Goal: Task Accomplishment & Management: Use online tool/utility

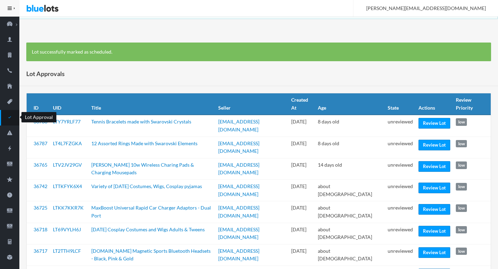
click at [8, 122] on link "Lot Approval" at bounding box center [9, 118] width 19 height 16
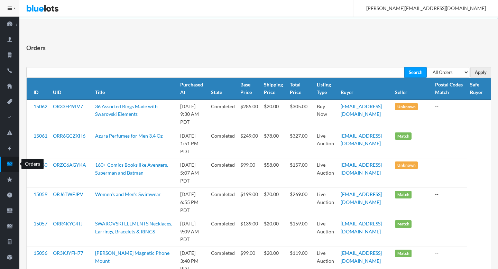
click at [7, 164] on icon "cash" at bounding box center [9, 164] width 19 height 6
click at [451, 71] on select "All Orders Pending Completed Under review Cancelled" at bounding box center [448, 72] width 43 height 11
select select "pending"
click at [427, 67] on select "All Orders Pending Completed Under review Cancelled" at bounding box center [448, 72] width 43 height 11
click at [484, 71] on input "Apply" at bounding box center [481, 72] width 21 height 11
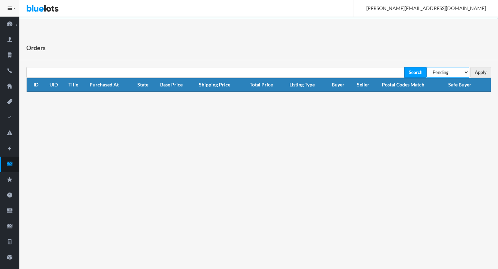
click at [448, 69] on select "All Orders Pending Completed Under review Cancelled" at bounding box center [448, 72] width 43 height 11
select select "under_review"
click at [427, 67] on select "All Orders Pending Completed Under review Cancelled" at bounding box center [448, 72] width 43 height 11
click at [477, 72] on input "Apply" at bounding box center [481, 72] width 21 height 11
click at [8, 162] on icon "cash" at bounding box center [9, 164] width 19 height 6
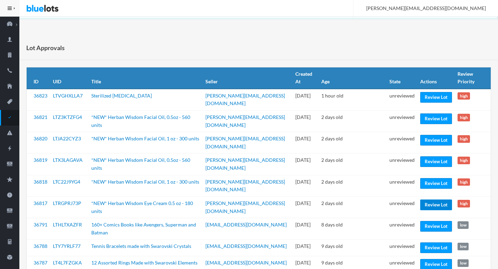
click at [440, 200] on link "Review Lot" at bounding box center [436, 205] width 32 height 11
click at [436, 200] on link "Review Lot" at bounding box center [436, 205] width 32 height 11
click at [430, 178] on link "Review Lot" at bounding box center [436, 183] width 32 height 11
click at [430, 156] on link "Review Lot" at bounding box center [436, 161] width 32 height 11
click at [426, 135] on link "Review Lot" at bounding box center [436, 140] width 32 height 11
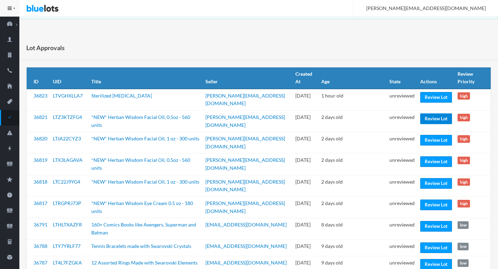
click at [428, 113] on link "Review Lot" at bounding box center [436, 118] width 32 height 11
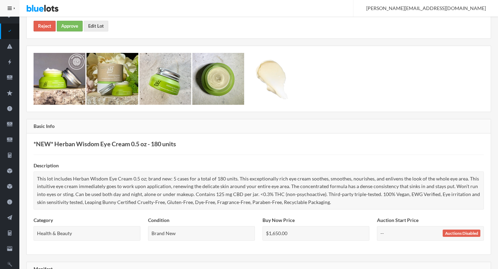
scroll to position [87, 0]
click at [45, 23] on link "Reject" at bounding box center [45, 26] width 22 height 11
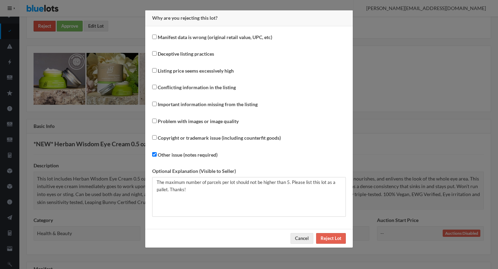
click at [45, 23] on div "Why are you rejecting this lot? Manifest data is wrong (original retail value, …" at bounding box center [249, 134] width 498 height 269
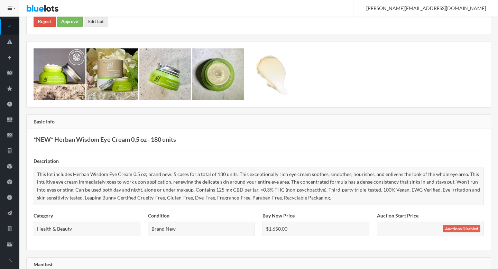
scroll to position [68, 0]
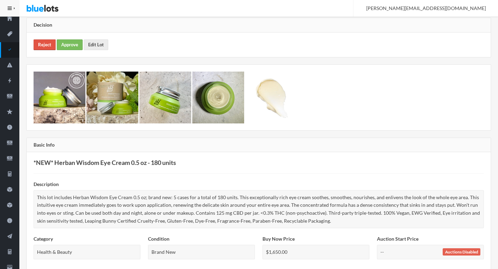
click at [48, 46] on link "Reject" at bounding box center [45, 44] width 22 height 11
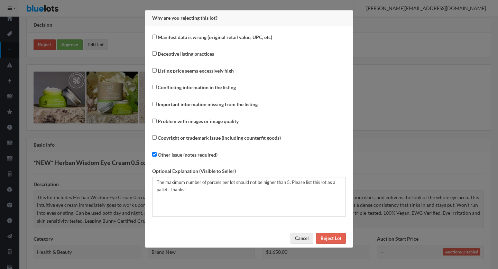
click at [48, 46] on div "Why are you rejecting this lot? Manifest data is wrong (original retail value, …" at bounding box center [249, 134] width 498 height 269
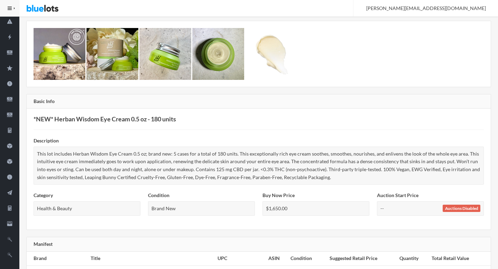
scroll to position [0, 0]
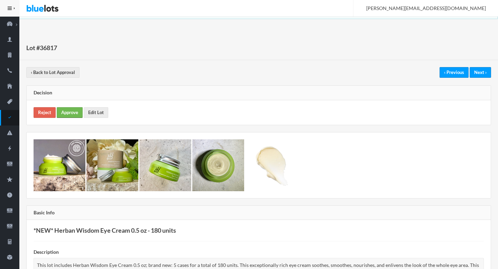
click at [69, 112] on link "Approve" at bounding box center [70, 112] width 26 height 11
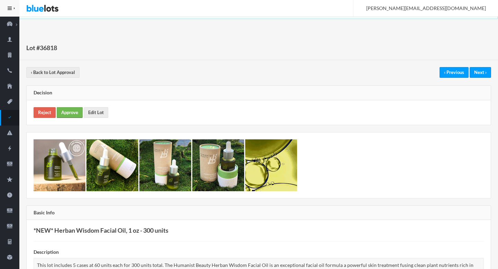
click at [74, 110] on link "Approve" at bounding box center [70, 112] width 26 height 11
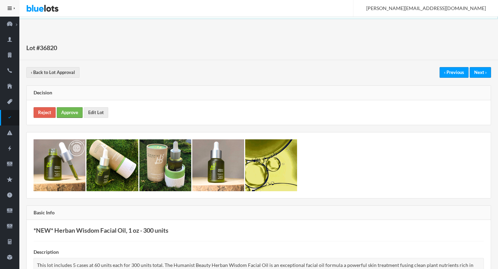
click at [76, 118] on link "Approve" at bounding box center [70, 112] width 26 height 11
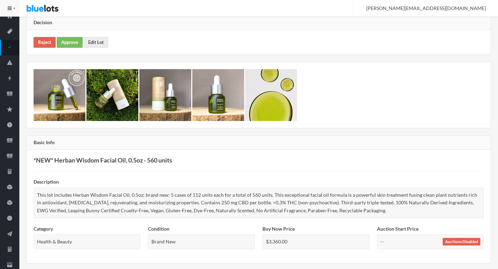
scroll to position [41, 0]
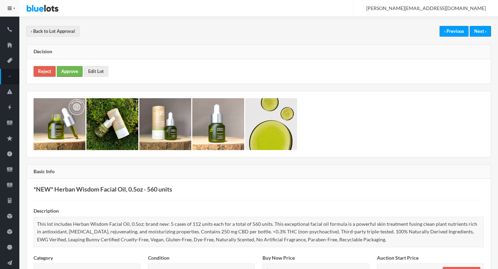
click at [70, 69] on link "Approve" at bounding box center [70, 71] width 26 height 11
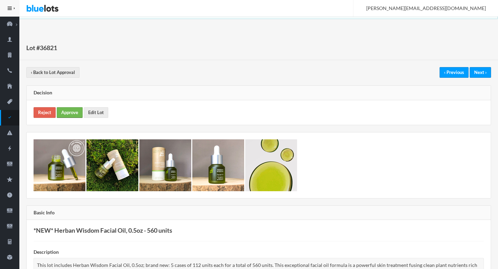
click at [66, 111] on link "Approve" at bounding box center [70, 112] width 26 height 11
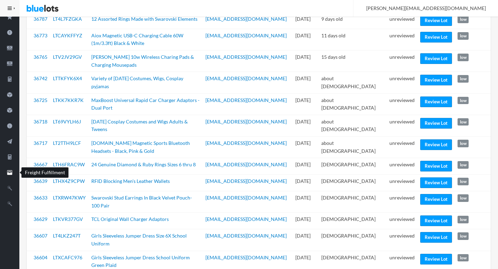
click at [13, 174] on icon "filing" at bounding box center [9, 173] width 19 height 6
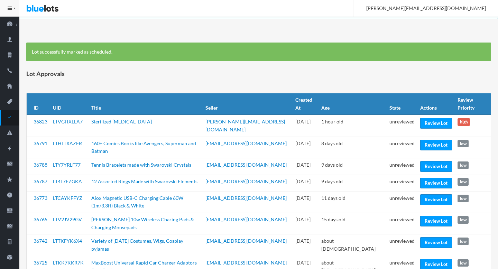
click at [271, 64] on div "Lot Approvals" at bounding box center [258, 74] width 479 height 25
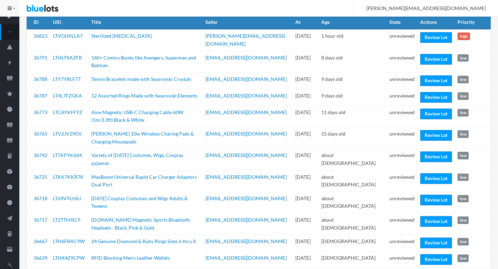
scroll to position [96, 0]
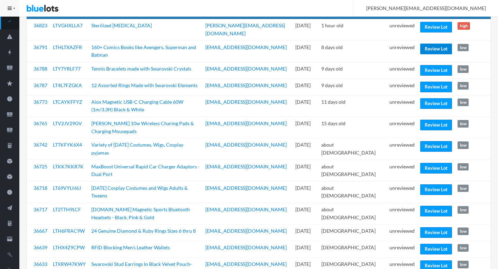
click at [429, 44] on link "Review Lot" at bounding box center [436, 49] width 32 height 11
click at [427, 65] on link "Review Lot" at bounding box center [436, 70] width 32 height 11
click at [428, 98] on link "Review Lot" at bounding box center [436, 103] width 32 height 11
click at [425, 120] on link "Review Lot" at bounding box center [436, 125] width 32 height 11
click at [426, 141] on link "Review Lot" at bounding box center [436, 146] width 32 height 11
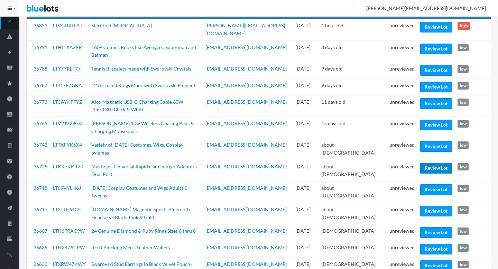
click at [426, 163] on link "Review Lot" at bounding box center [436, 168] width 32 height 11
click at [421, 184] on link "Review Lot" at bounding box center [436, 189] width 32 height 11
click at [423, 227] on link "Review Lot" at bounding box center [436, 232] width 32 height 11
click at [423, 244] on link "Review Lot" at bounding box center [436, 249] width 32 height 11
click at [425, 261] on link "Review Lot" at bounding box center [436, 266] width 32 height 11
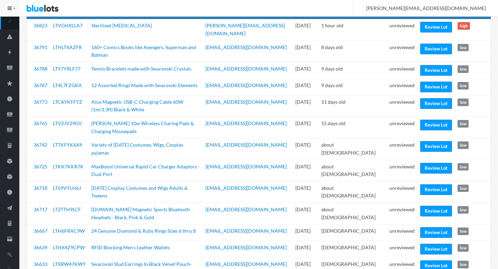
click at [400, 258] on td "unreviewed" at bounding box center [402, 268] width 31 height 21
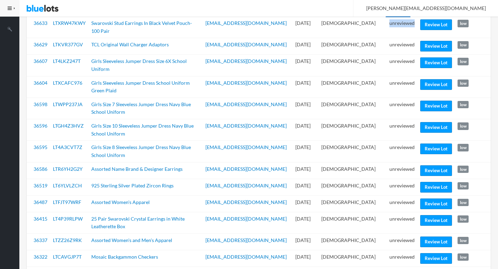
scroll to position [338, 0]
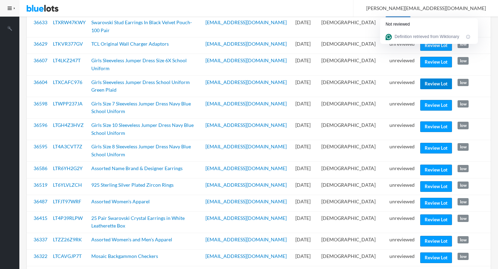
click at [429, 79] on link "Review Lot" at bounding box center [436, 84] width 32 height 11
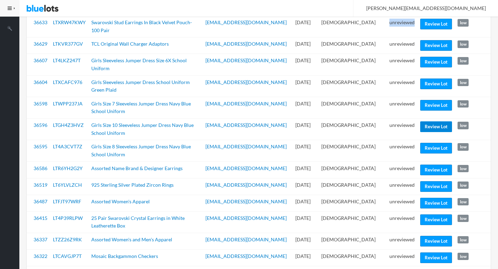
click at [426, 121] on link "Review Lot" at bounding box center [436, 126] width 32 height 11
click at [432, 165] on link "Review Lot" at bounding box center [436, 170] width 32 height 11
click at [441, 181] on link "Review Lot" at bounding box center [436, 186] width 32 height 11
click at [433, 253] on link "Review Lot" at bounding box center [436, 258] width 32 height 11
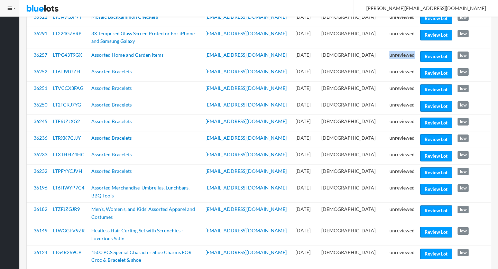
scroll to position [578, 0]
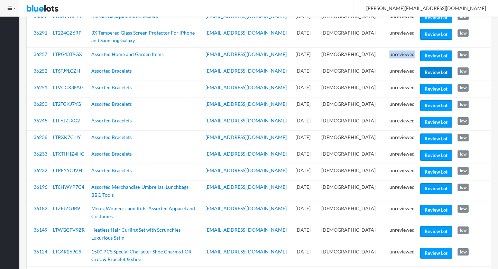
click at [431, 67] on link "Review Lot" at bounding box center [436, 72] width 32 height 11
click at [423, 167] on link "Review Lot" at bounding box center [436, 172] width 32 height 11
click at [433, 183] on link "Review Lot" at bounding box center [436, 188] width 32 height 11
click at [424, 226] on link "Review Lot" at bounding box center [436, 231] width 32 height 11
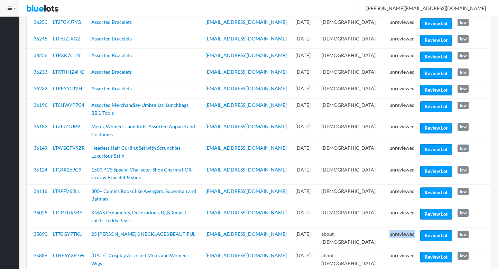
scroll to position [710, 0]
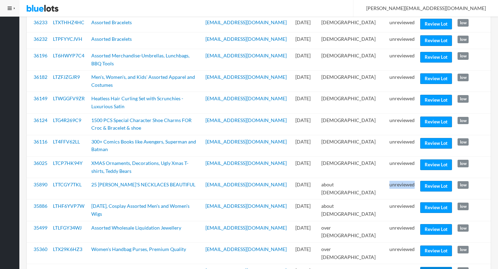
click at [433, 267] on link "Review Lot" at bounding box center [436, 272] width 32 height 11
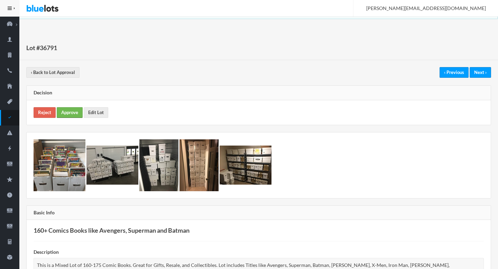
click at [76, 111] on link "Approve" at bounding box center [70, 112] width 26 height 11
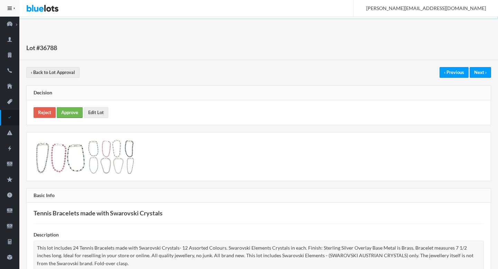
click at [60, 112] on link "Approve" at bounding box center [70, 112] width 26 height 11
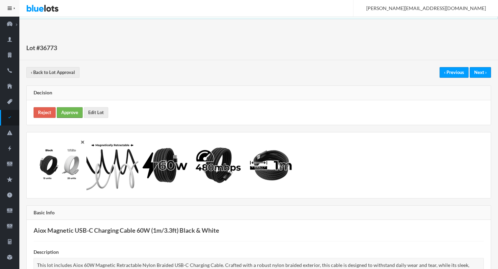
click at [74, 112] on link "Approve" at bounding box center [70, 112] width 26 height 11
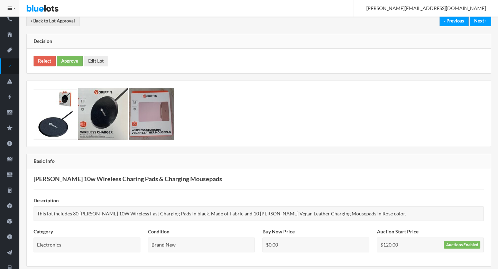
scroll to position [4, 0]
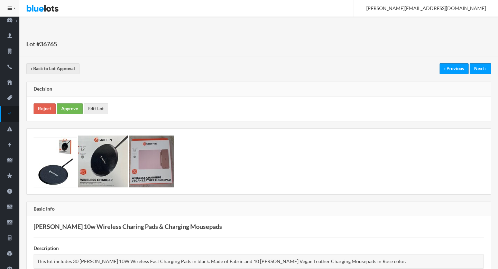
click at [70, 103] on div "Reject Approve Edit Lot" at bounding box center [259, 109] width 464 height 25
click at [70, 103] on link "Approve" at bounding box center [70, 108] width 26 height 11
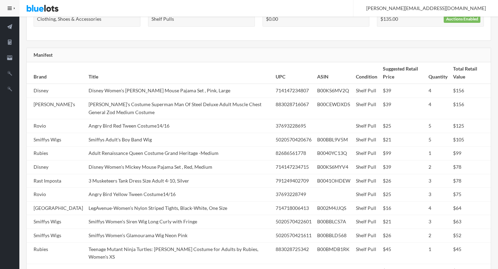
scroll to position [293, 0]
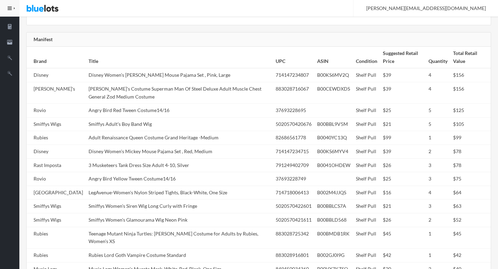
click at [125, 98] on td "Rubie's Costume Superman Man Of Steel Deluxe Adult Muscle Chest General Zod Med…" at bounding box center [179, 92] width 187 height 21
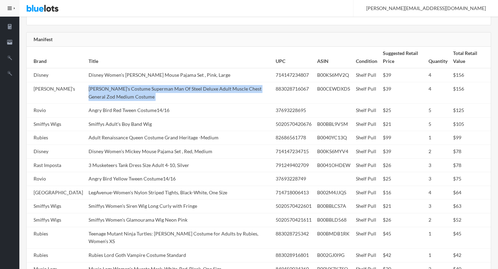
click at [125, 98] on td "Rubie's Costume Superman Man Of Steel Deluxe Adult Muscle Chest General Zod Med…" at bounding box center [179, 92] width 187 height 21
copy tr "Rubie's Costume Superman Man Of Steel Deluxe Adult Muscle Chest General Zod Med…"
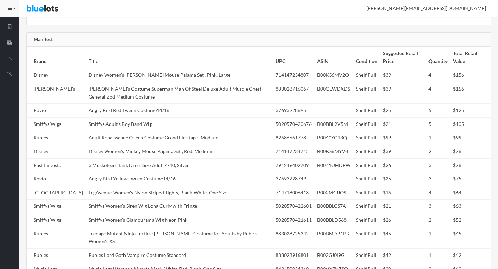
scroll to position [444, 0]
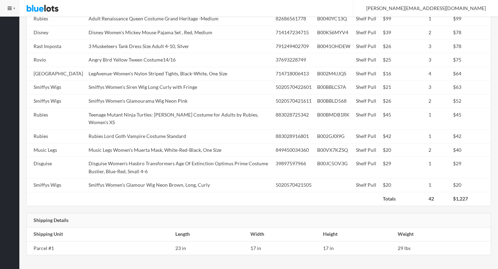
click at [125, 98] on td "Smiffys Women's Glamourama Wig Neon Pink" at bounding box center [179, 101] width 187 height 14
copy tr "Smiffys Women's Glamourama Wig Neon Pink"
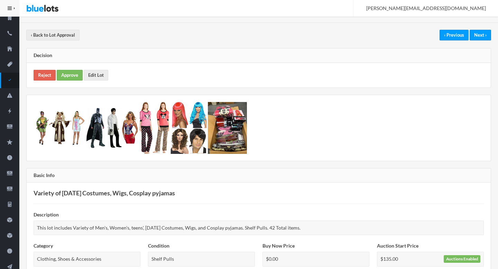
scroll to position [0, 0]
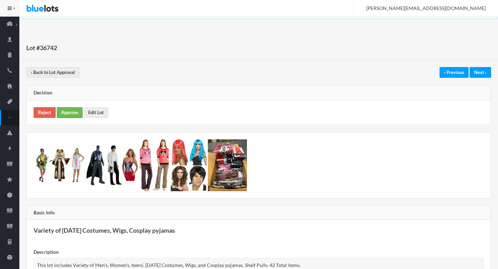
click at [76, 114] on link "Approve" at bounding box center [70, 112] width 26 height 11
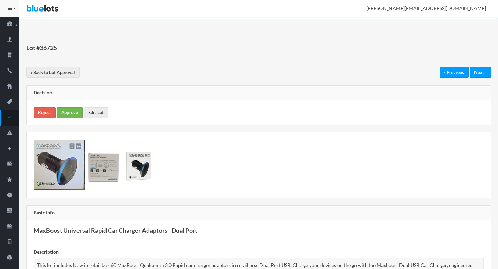
click at [71, 115] on link "Approve" at bounding box center [70, 112] width 26 height 11
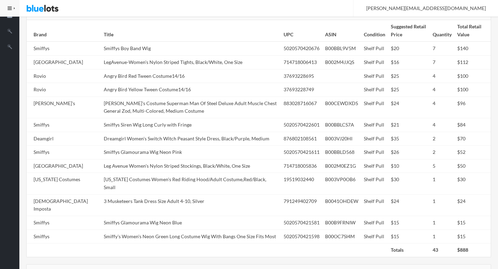
scroll to position [363, 0]
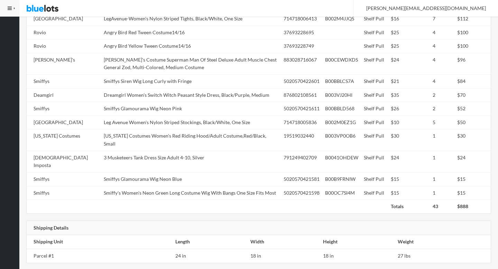
click at [147, 95] on td "Dreamgirl Women's Switch Witch Peasant Style Dress, Black/Purple, Medium" at bounding box center [191, 95] width 180 height 14
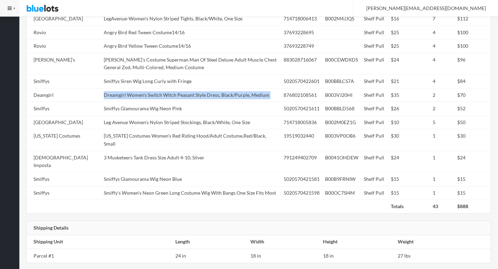
click at [147, 95] on td "Dreamgirl Women's Switch Witch Peasant Style Dress, Black/Purple, Medium" at bounding box center [191, 95] width 180 height 14
copy tr "Dreamgirl Women's Switch Witch Peasant Style Dress, Black/Purple, Medium"
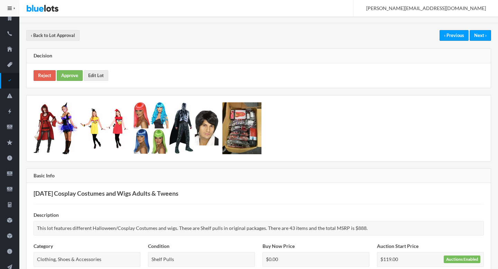
scroll to position [0, 0]
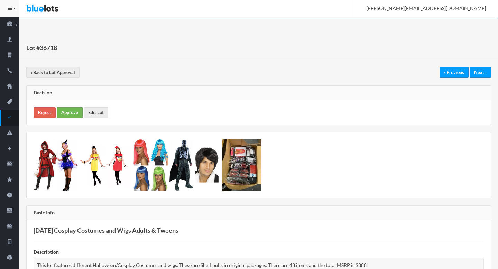
click at [72, 110] on link "Approve" at bounding box center [70, 112] width 26 height 11
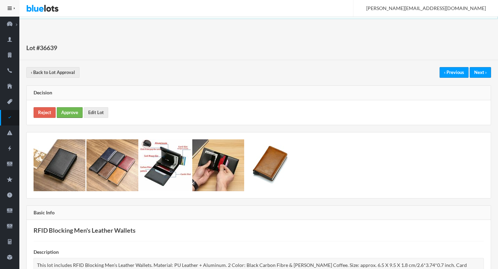
click at [67, 113] on link "Approve" at bounding box center [70, 112] width 26 height 11
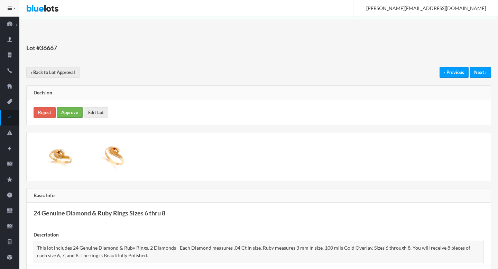
click at [66, 108] on link "Approve" at bounding box center [70, 112] width 26 height 11
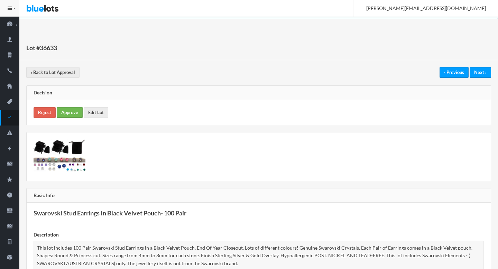
click at [67, 116] on link "Approve" at bounding box center [70, 112] width 26 height 11
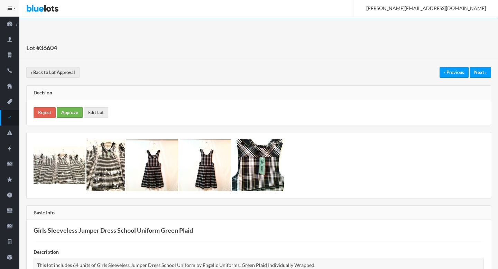
click at [73, 115] on link "Approve" at bounding box center [70, 112] width 26 height 11
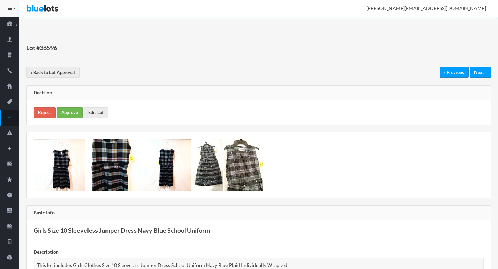
click at [69, 113] on link "Approve" at bounding box center [70, 112] width 26 height 11
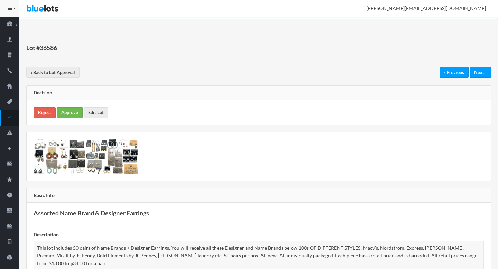
click at [71, 112] on link "Approve" at bounding box center [70, 112] width 26 height 11
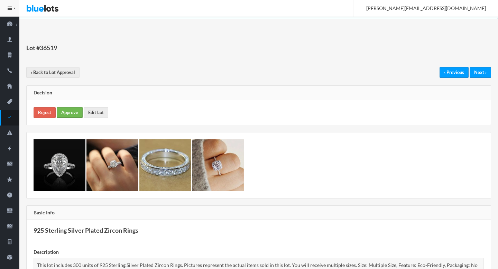
click at [62, 115] on link "Approve" at bounding box center [70, 112] width 26 height 11
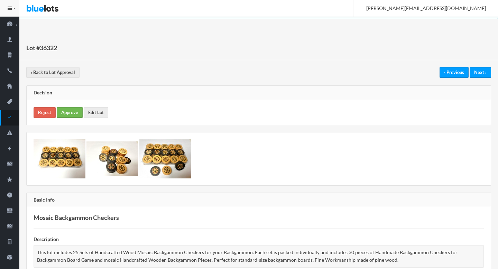
click at [65, 113] on link "Approve" at bounding box center [70, 112] width 26 height 11
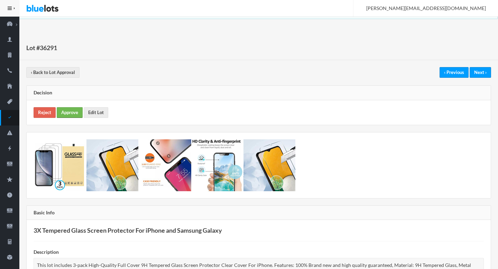
click at [75, 116] on link "Approve" at bounding box center [70, 112] width 26 height 11
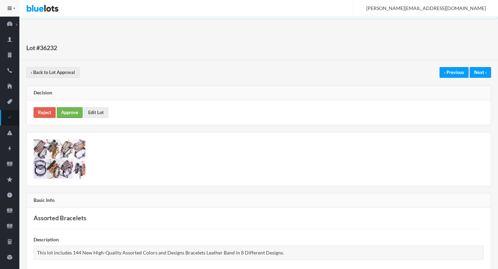
click at [65, 115] on link "Approve" at bounding box center [70, 112] width 26 height 11
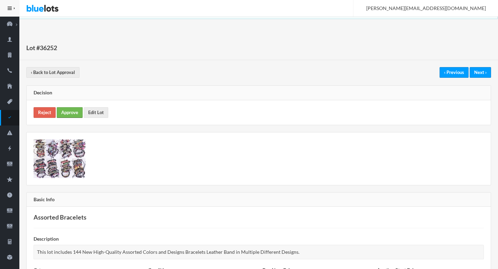
click at [62, 116] on link "Approve" at bounding box center [70, 112] width 26 height 11
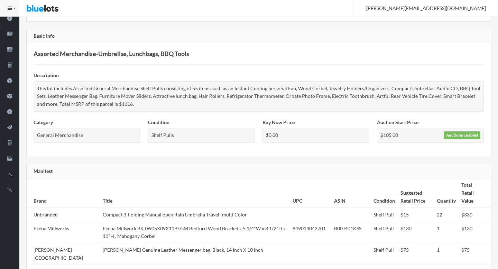
scroll to position [341, 0]
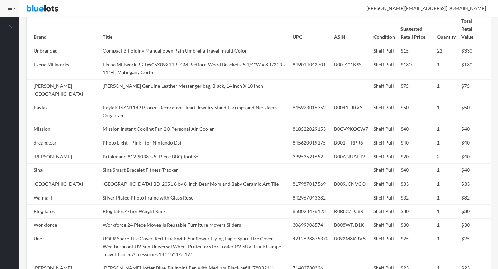
click at [176, 95] on td "David King Genuine Leather Messenger bag, Black, 14 Inch X 10 inch" at bounding box center [195, 90] width 190 height 21
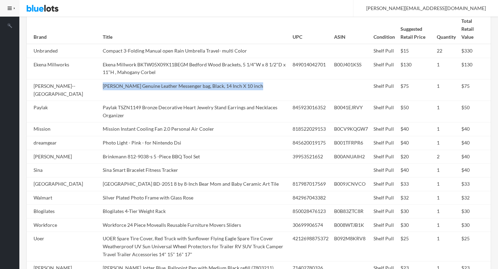
click at [176, 95] on td "David King Genuine Leather Messenger bag, Black, 14 Inch X 10 inch" at bounding box center [195, 90] width 190 height 21
copy tr "David King Genuine Leather Messenger bag, Black, 14 Inch X 10 inch"
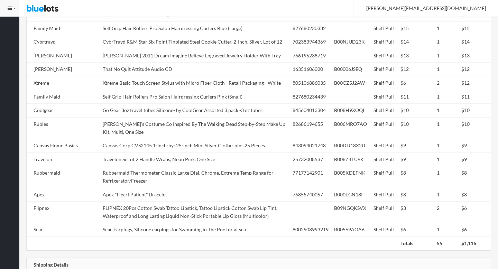
scroll to position [688, 0]
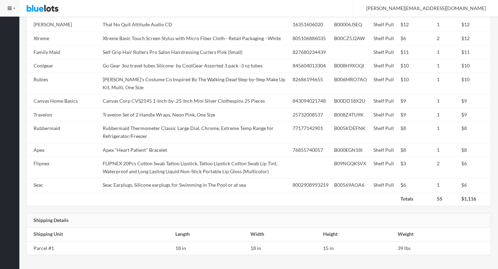
click at [176, 95] on td "Canvas Corp CVS2145 1-Inch-by-.25-Inch Mini Silver Clothespins 25 Pieces" at bounding box center [195, 101] width 190 height 14
copy td "Silver"
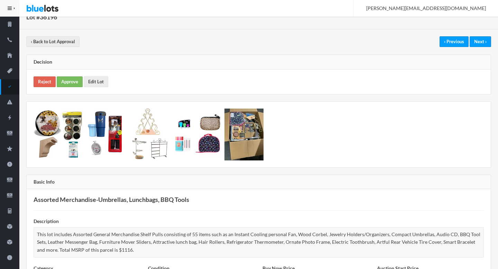
scroll to position [0, 0]
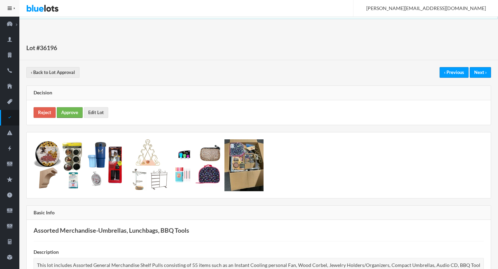
click at [70, 114] on link "Approve" at bounding box center [70, 112] width 26 height 11
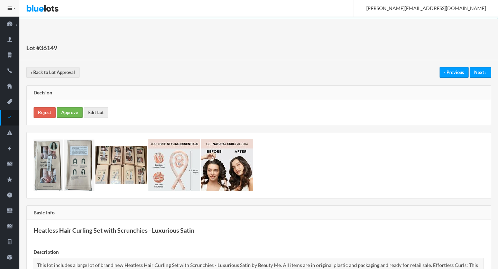
click at [69, 116] on link "Approve" at bounding box center [70, 112] width 26 height 11
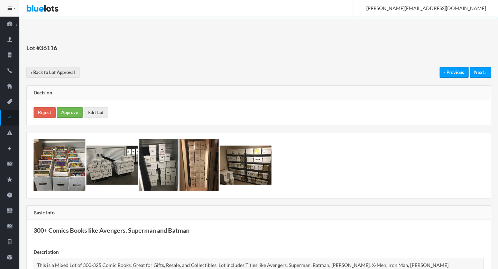
click at [77, 109] on link "Approve" at bounding box center [70, 112] width 26 height 11
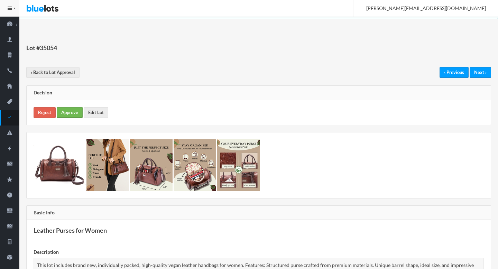
click at [71, 115] on link "Approve" at bounding box center [70, 112] width 26 height 11
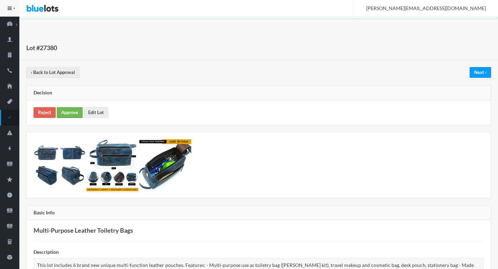
click at [69, 112] on link "Approve" at bounding box center [70, 112] width 26 height 11
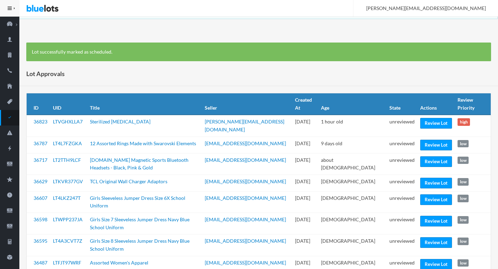
click at [274, 69] on div "Lot Approvals" at bounding box center [258, 74] width 479 height 25
